Goal: Task Accomplishment & Management: Complete application form

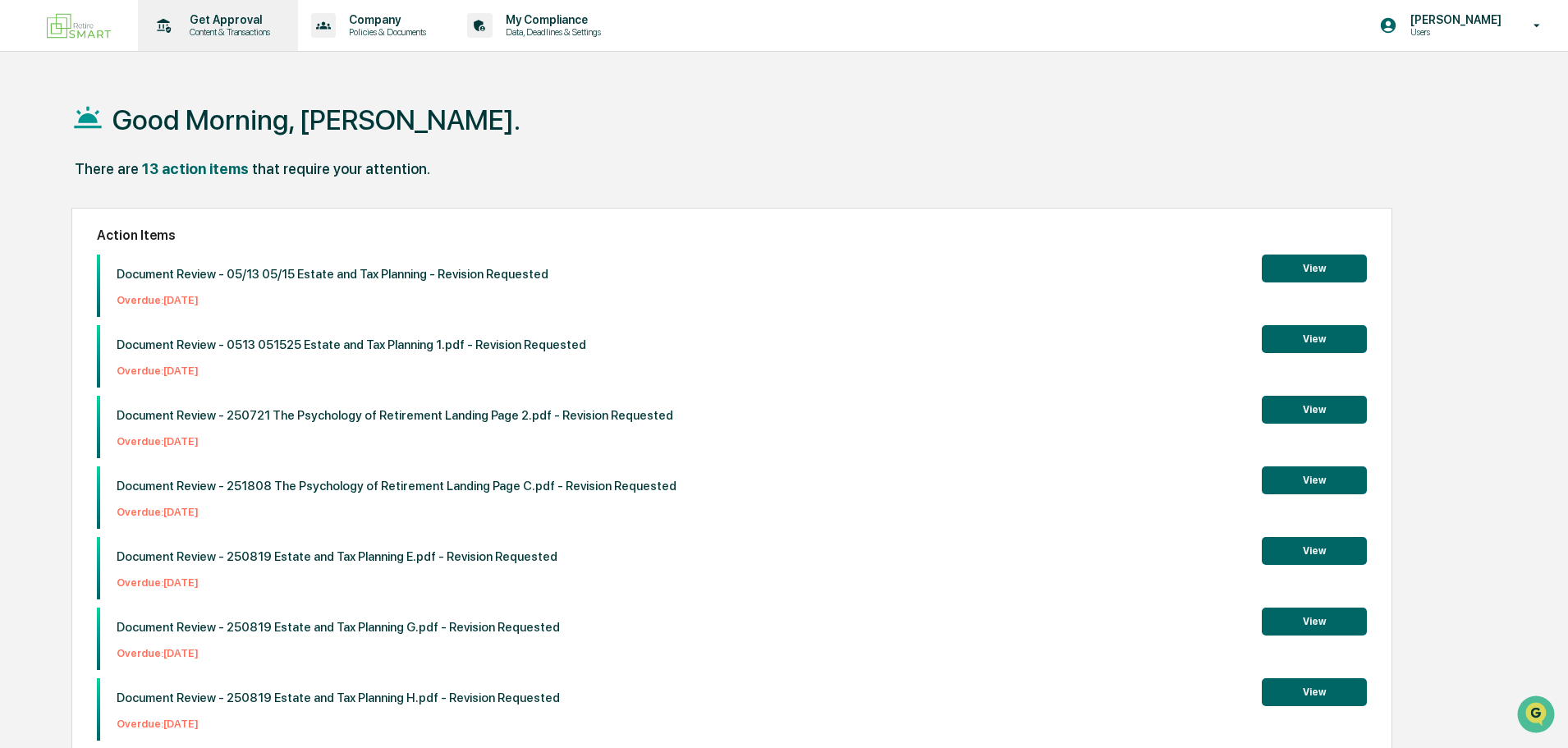
click at [208, 19] on p "Get Approval" at bounding box center [227, 19] width 102 height 13
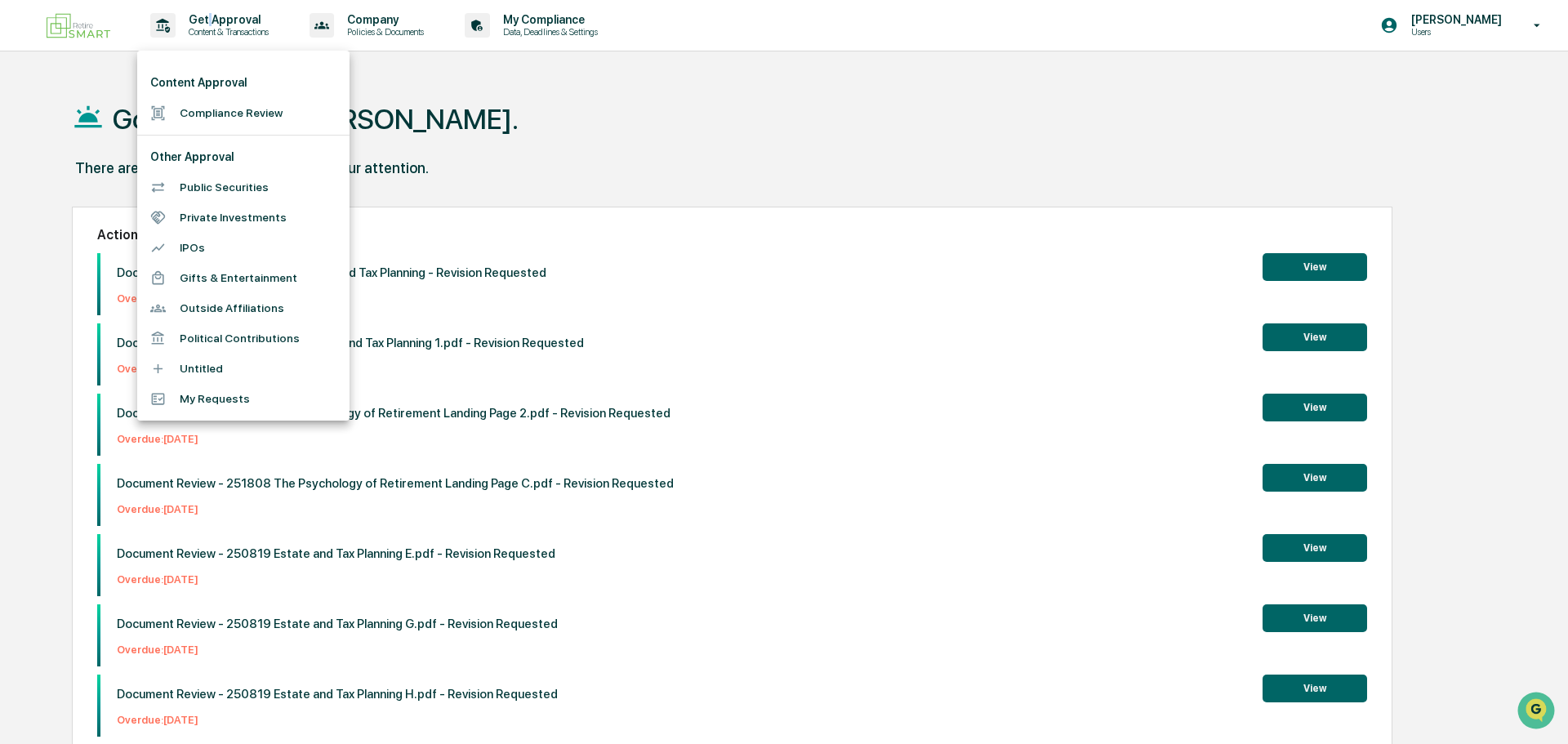
click at [239, 110] on li "Compliance Review" at bounding box center [243, 112] width 213 height 30
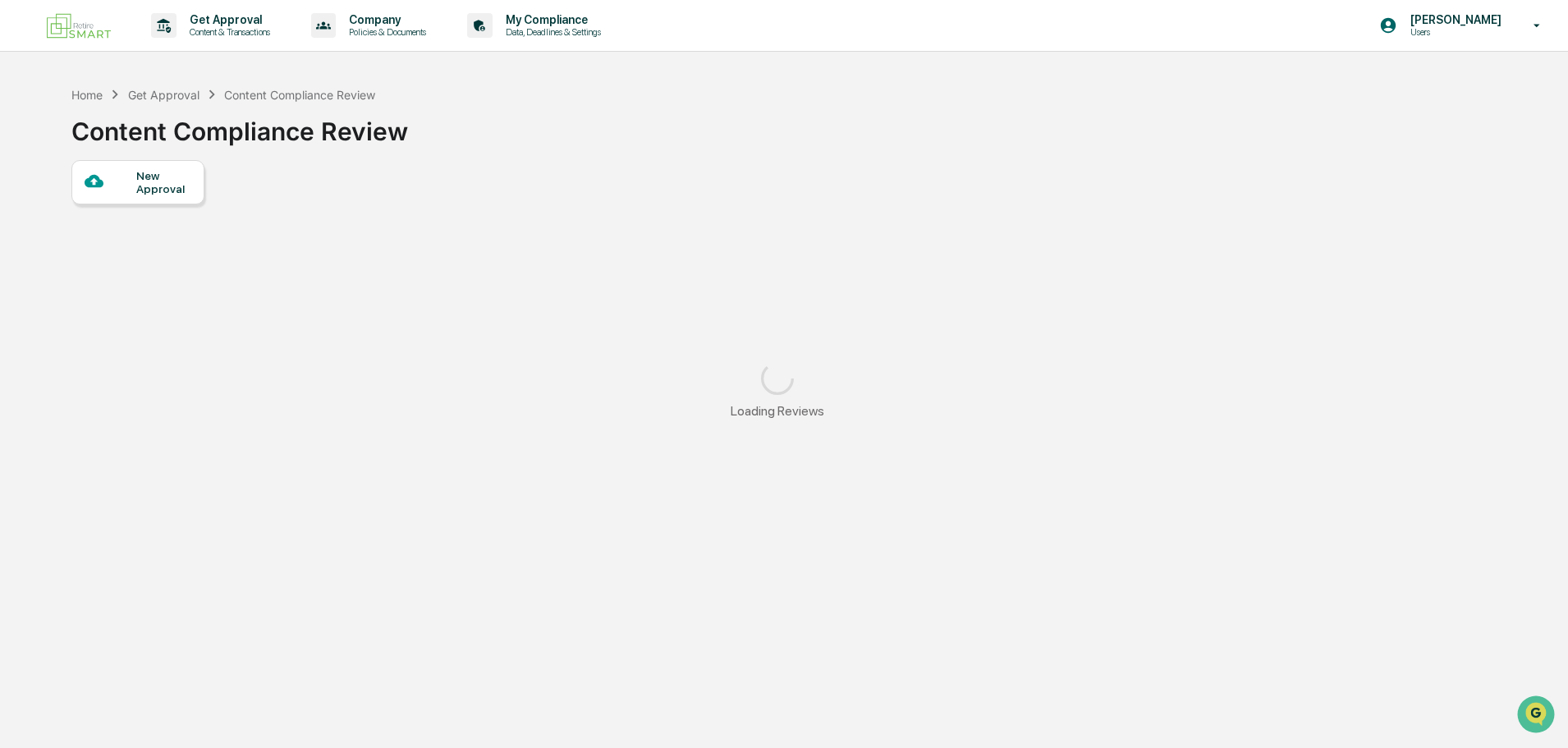
click at [141, 186] on div "New Approval" at bounding box center [164, 182] width 55 height 27
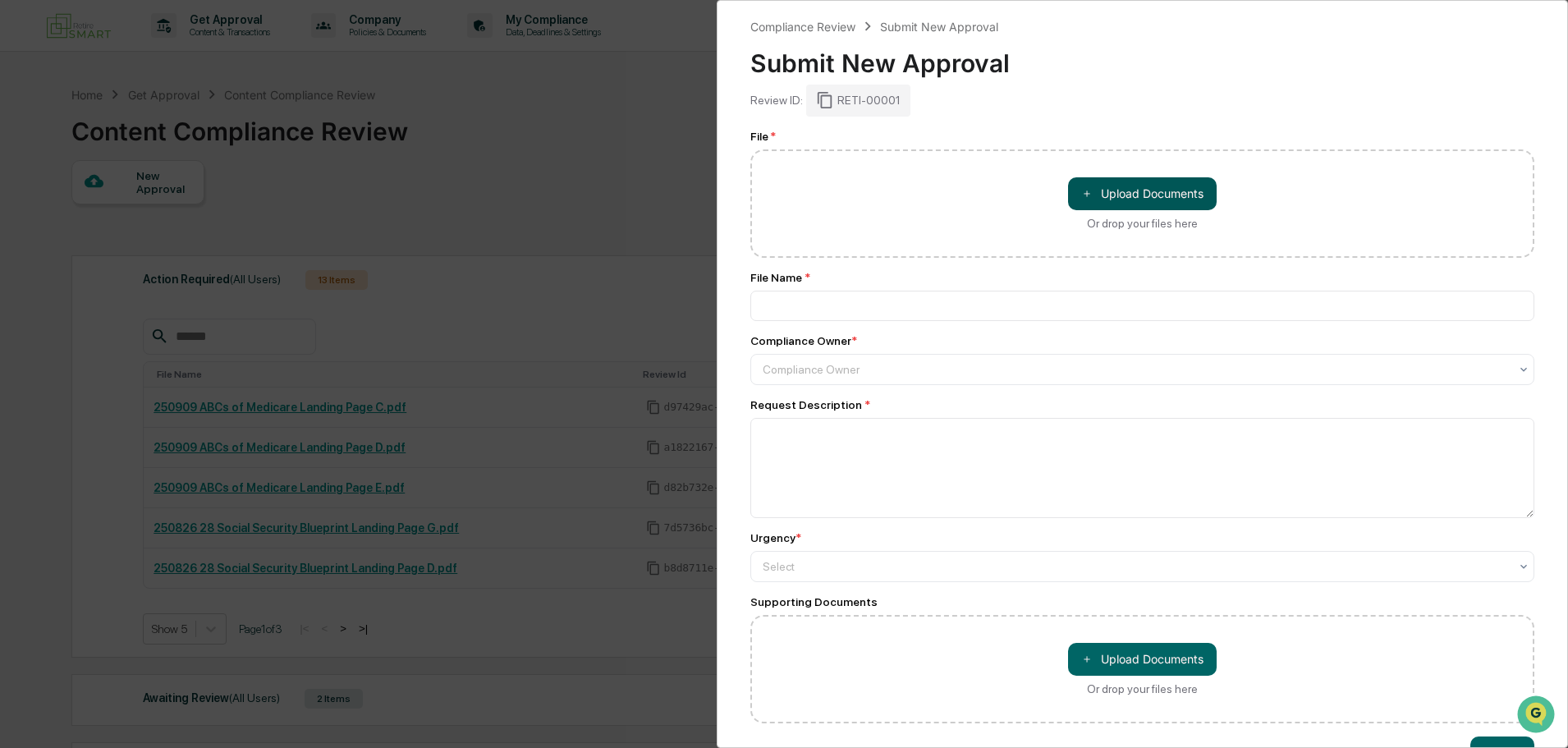
click at [1118, 205] on button "＋ Upload Documents" at bounding box center [1142, 194] width 149 height 33
type input "**********"
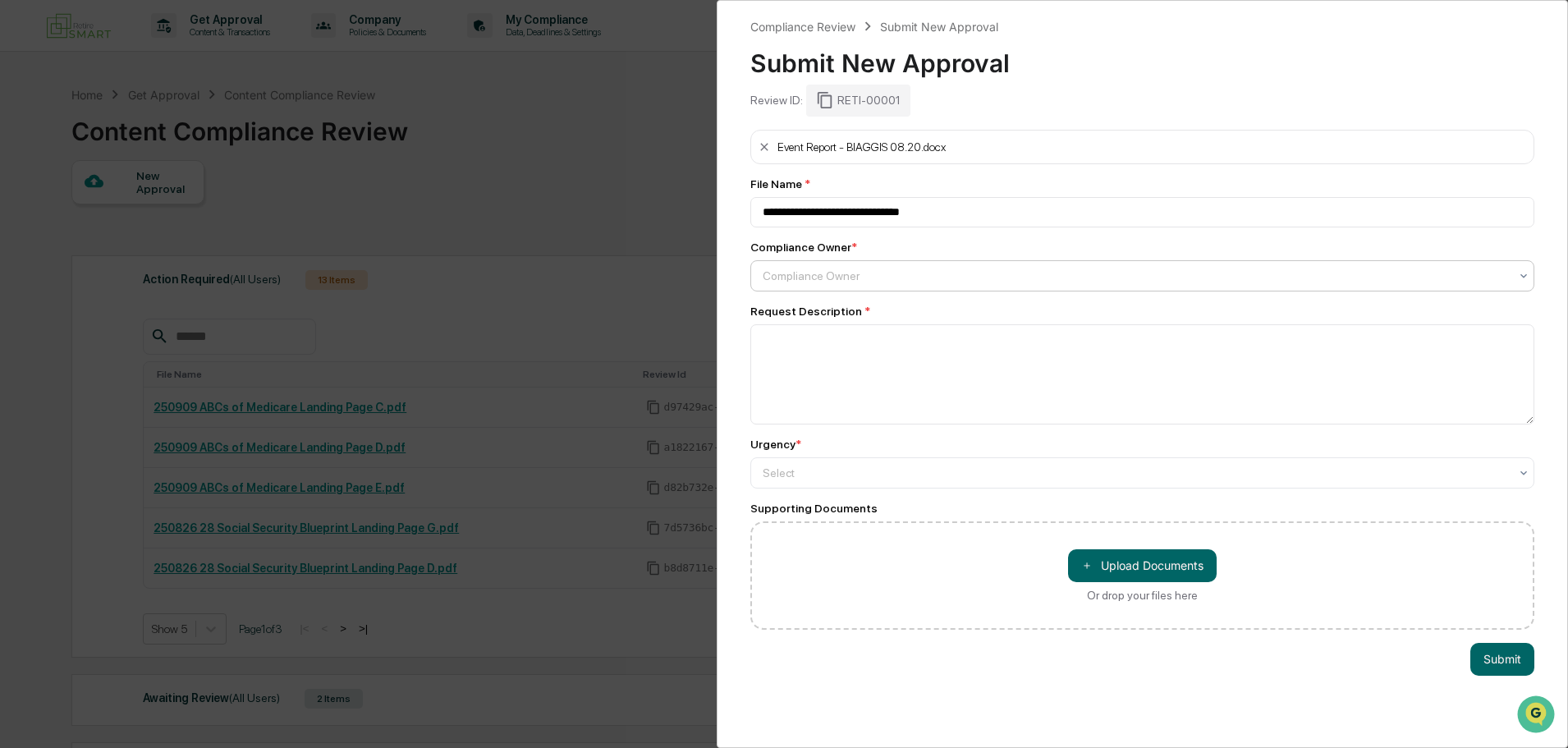
click at [855, 278] on div at bounding box center [1135, 276] width 746 height 17
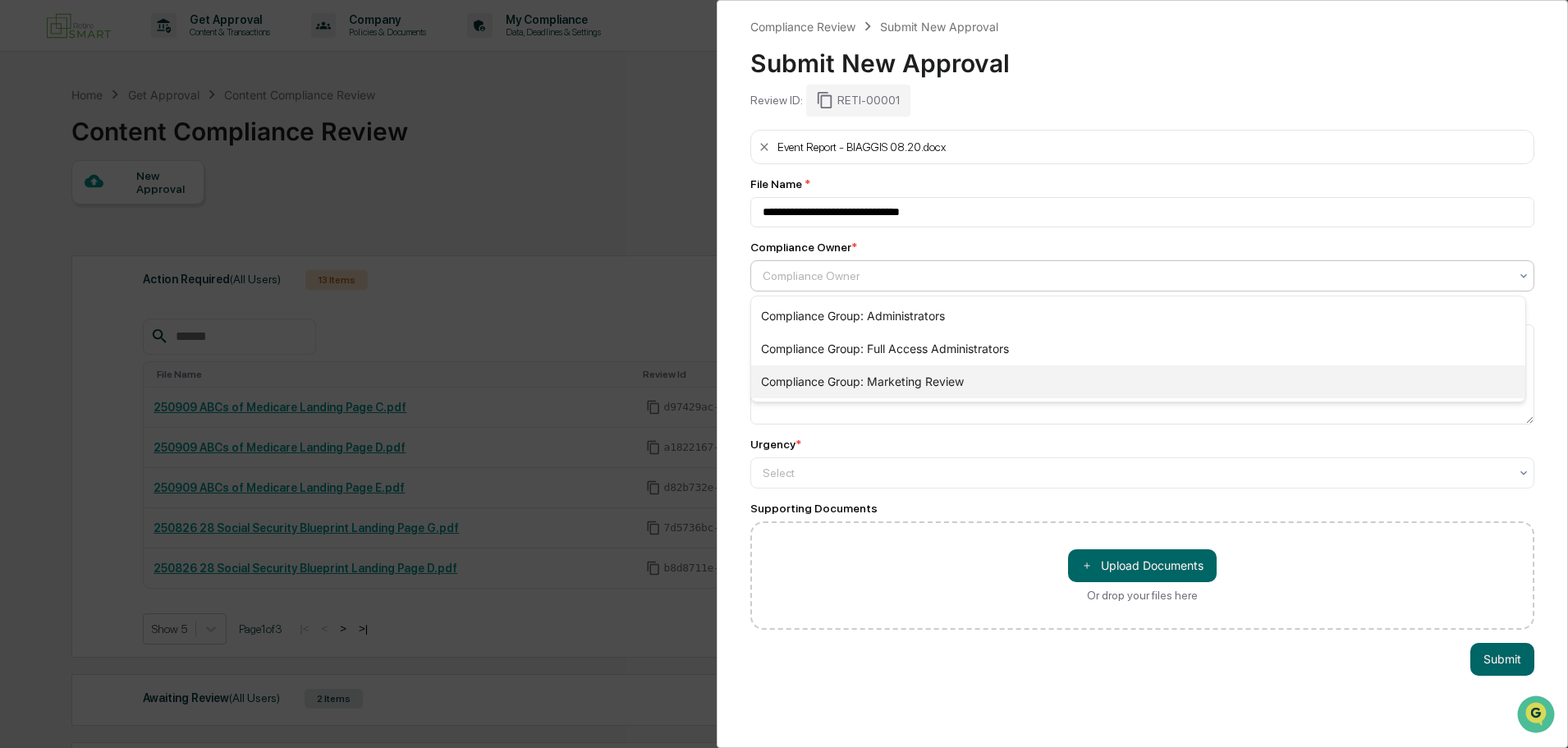
click at [892, 379] on div "Compliance Group: Marketing Review" at bounding box center [1139, 382] width 774 height 33
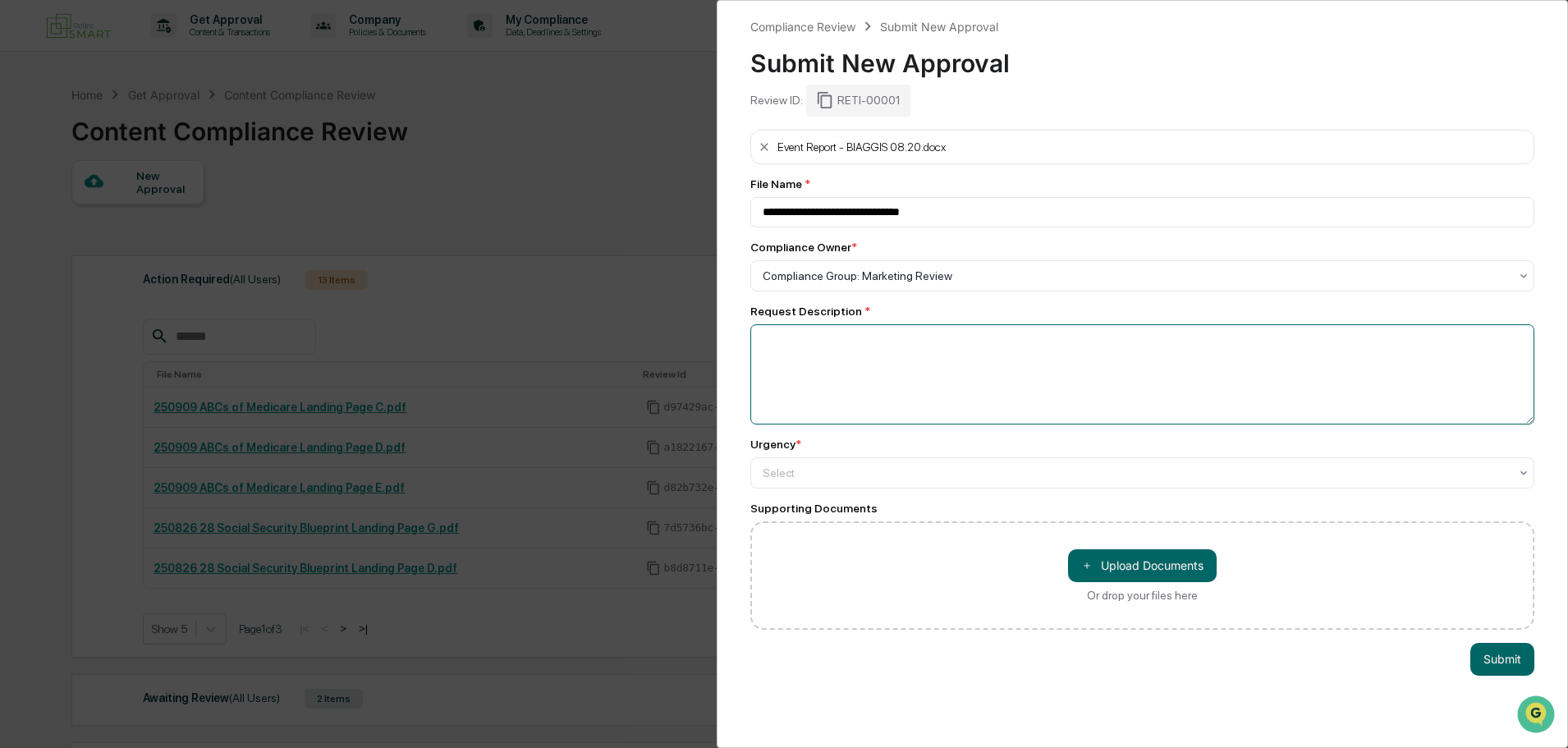
click at [905, 374] on textarea at bounding box center [1142, 374] width 784 height 100
click at [816, 471] on div at bounding box center [1135, 473] width 746 height 17
click at [828, 353] on textarea "******" at bounding box center [1138, 374] width 775 height 100
type textarea "*"
type textarea "*******"
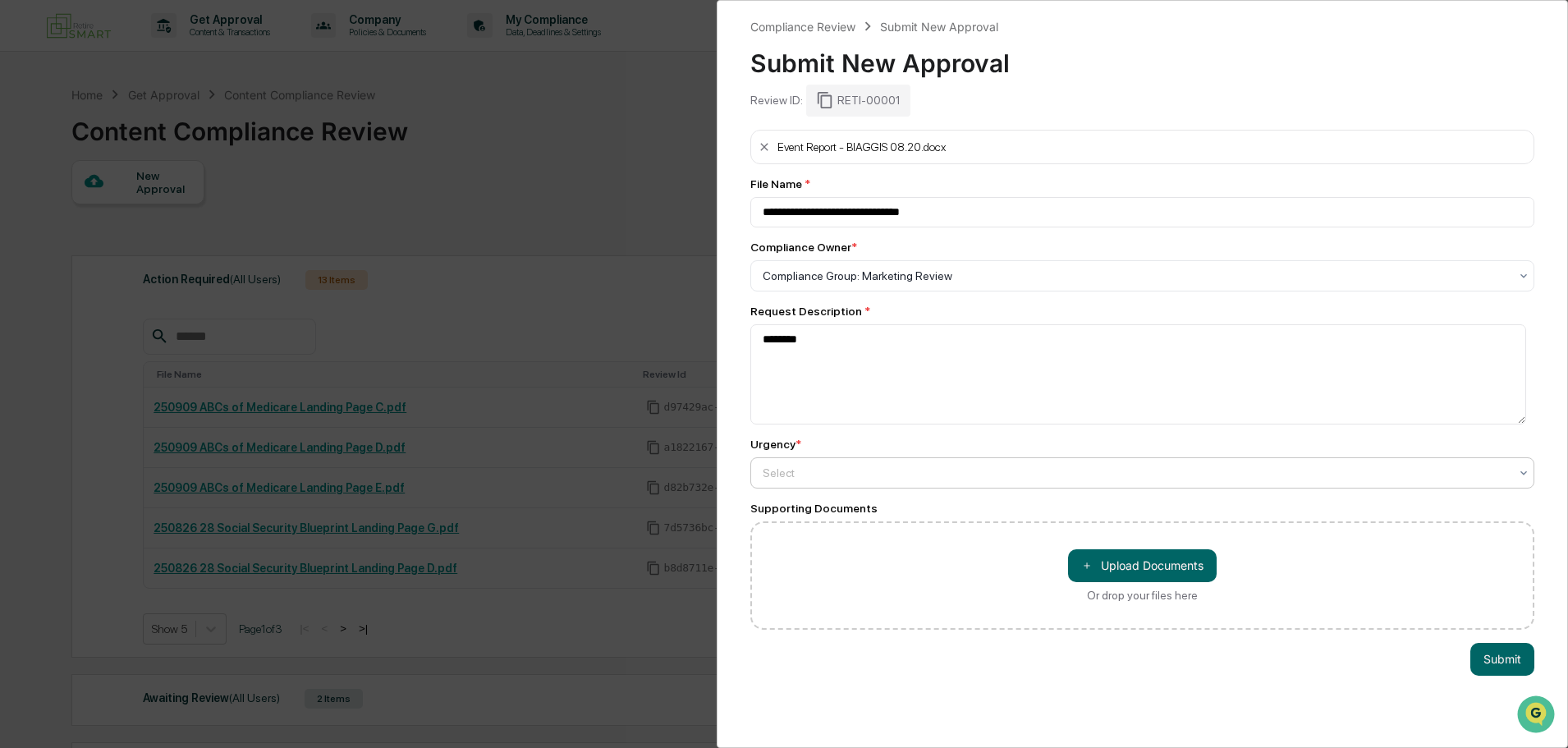
click at [813, 473] on div at bounding box center [1135, 473] width 746 height 17
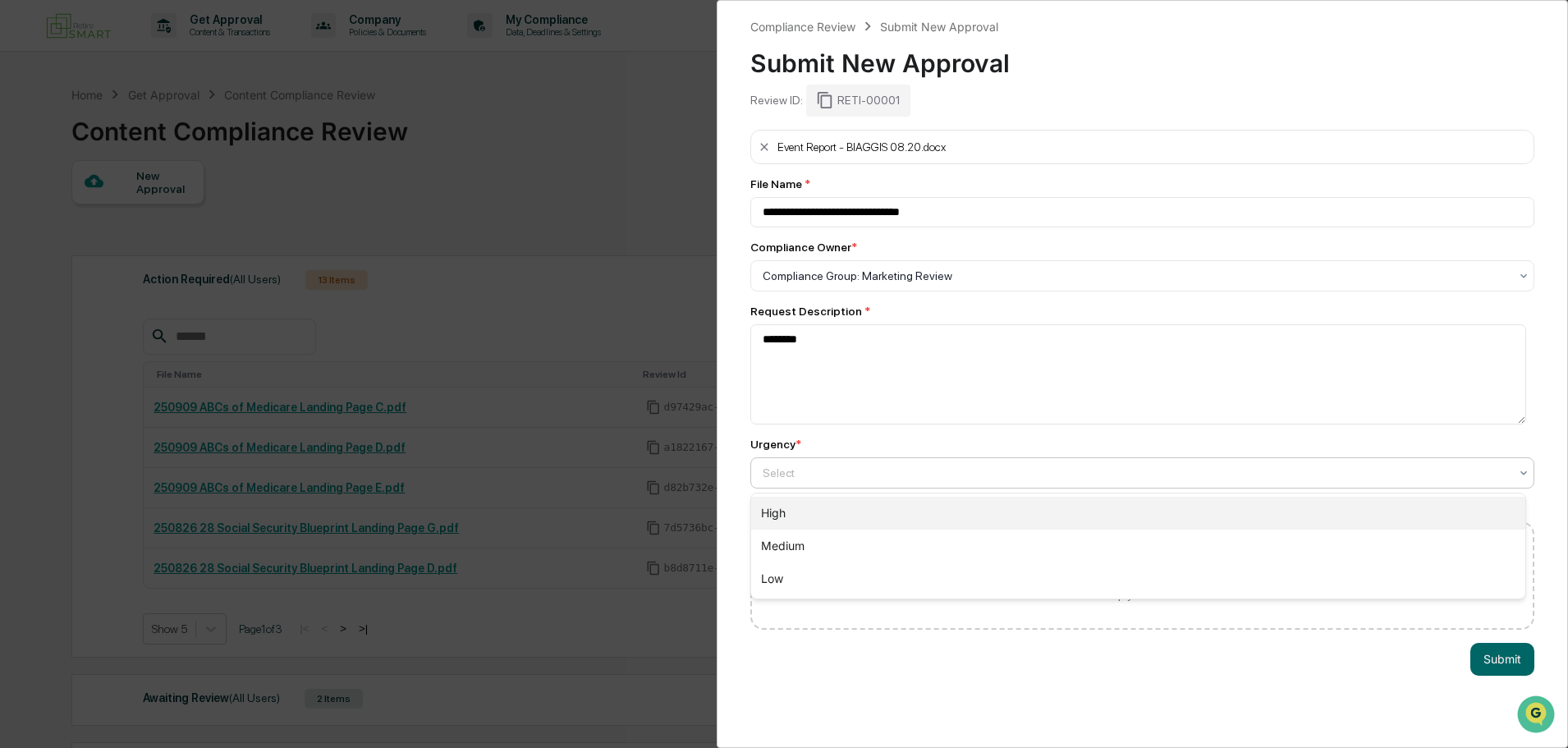
click at [814, 519] on div "High" at bounding box center [1139, 513] width 774 height 33
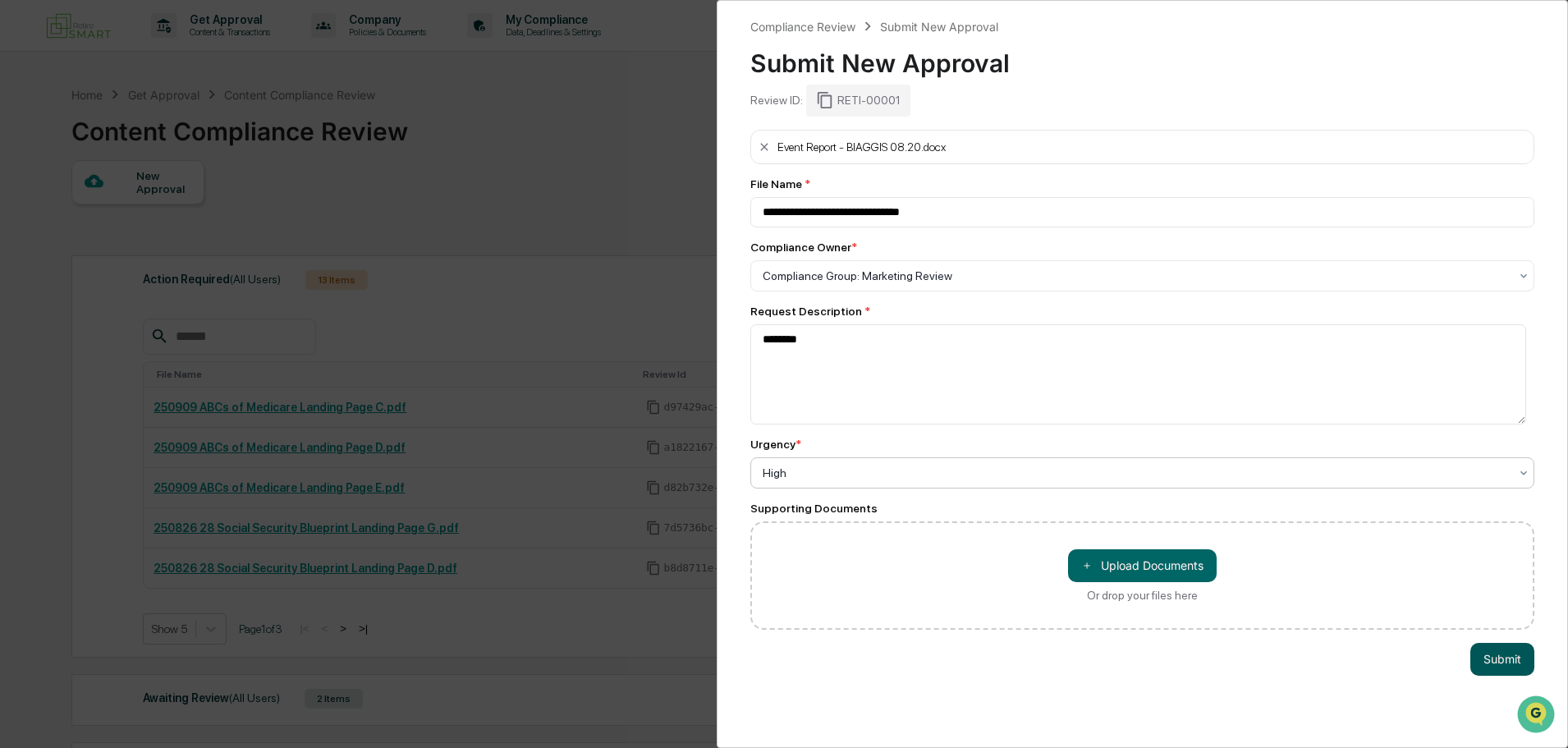
click at [1488, 655] on button "Submit" at bounding box center [1502, 659] width 64 height 33
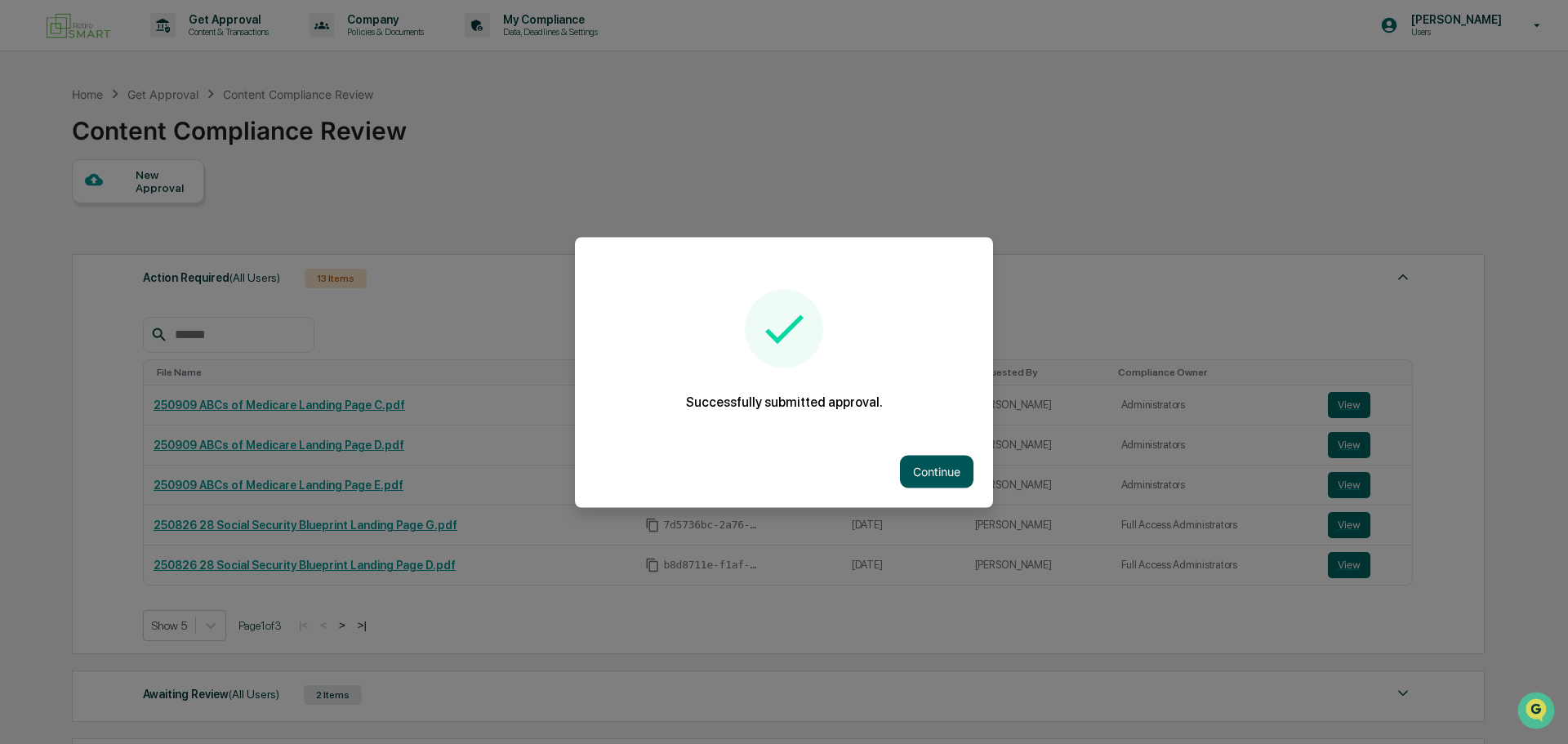
click at [951, 475] on button "Continue" at bounding box center [936, 471] width 74 height 33
